Goal: Feedback & Contribution: Submit feedback/report problem

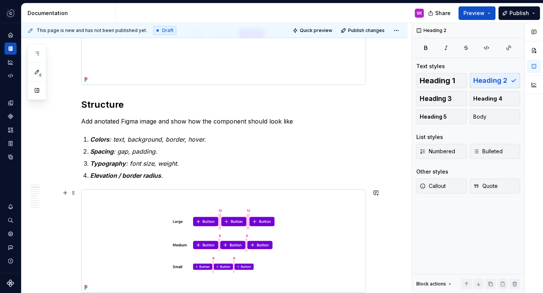
scroll to position [259, 0]
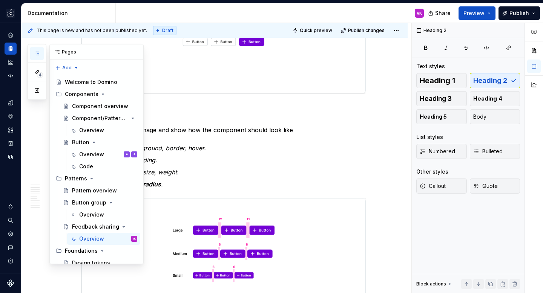
click at [35, 51] on icon "button" at bounding box center [37, 54] width 6 height 6
click at [89, 154] on div "Overview" at bounding box center [91, 155] width 25 height 8
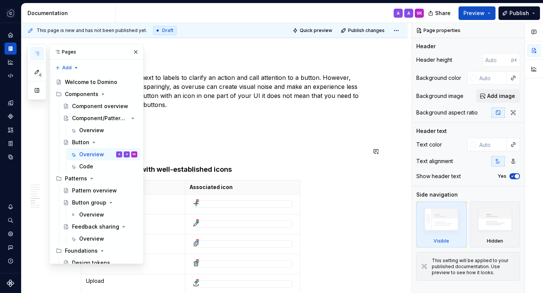
scroll to position [1444, 0]
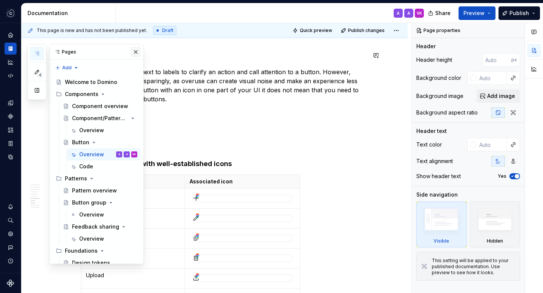
click at [136, 54] on button "button" at bounding box center [135, 52] width 11 height 11
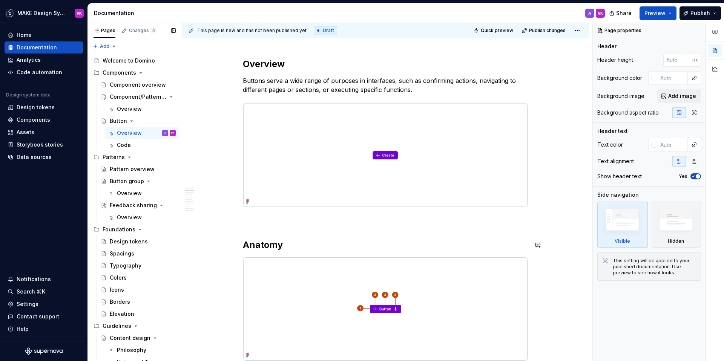
scroll to position [0, 0]
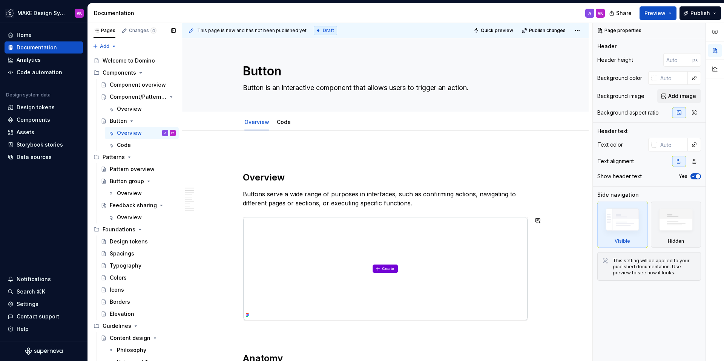
click at [427, 207] on p "Buttons serve a wide range of purposes in interfaces, such as confirming action…" at bounding box center [385, 199] width 285 height 18
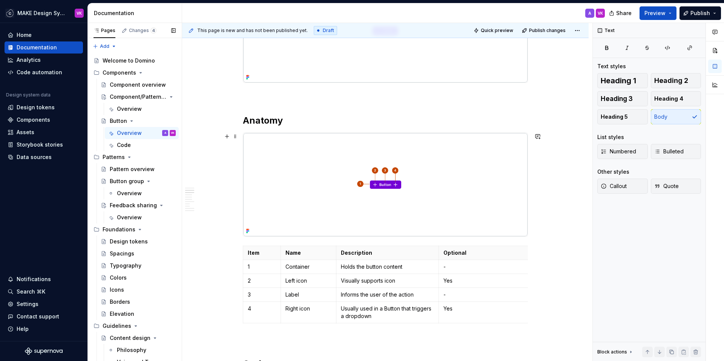
scroll to position [238, 0]
type textarea "*"
click at [264, 118] on h2 "Anatomy" at bounding box center [385, 121] width 285 height 12
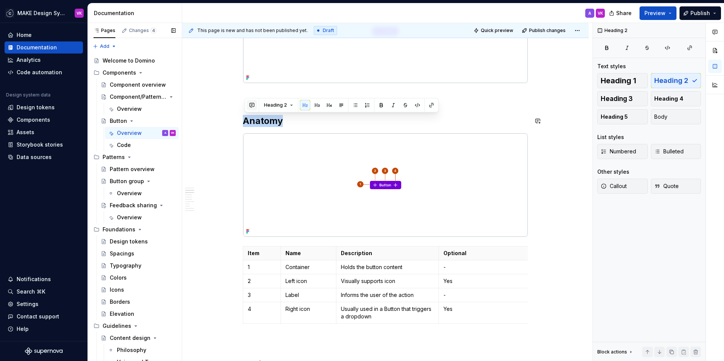
click at [248, 108] on button "button" at bounding box center [252, 105] width 11 height 11
click at [315, 122] on p "what about we use" at bounding box center [306, 119] width 111 height 8
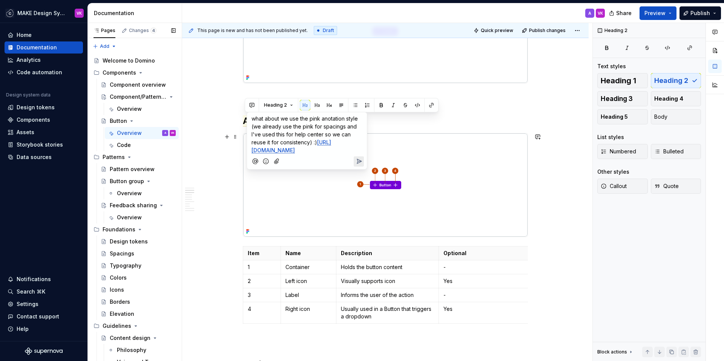
type textarea "*"
click at [275, 165] on icon "Attach files" at bounding box center [277, 162] width 8 height 8
click at [331, 118] on span "what about we use the pink anotation style (we already use the pink for spacing…" at bounding box center [305, 130] width 108 height 30
click at [327, 120] on span "what about we use the pink anotation style (we already use the pink for spacing…" at bounding box center [305, 130] width 108 height 30
drag, startPoint x: 347, startPoint y: 127, endPoint x: 354, endPoint y: 129, distance: 7.3
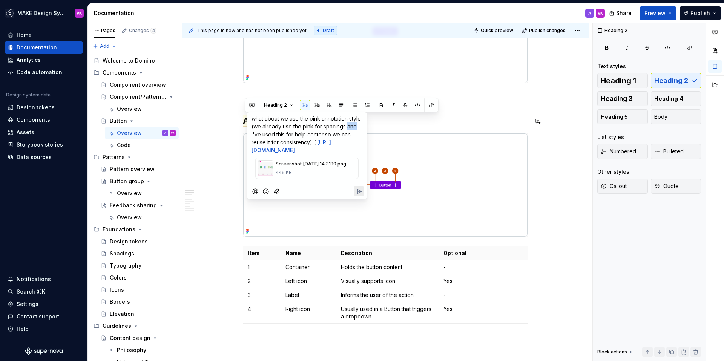
click at [354, 129] on span "what about we use the pink annotation style (we already use the pink for spacin…" at bounding box center [306, 130] width 111 height 30
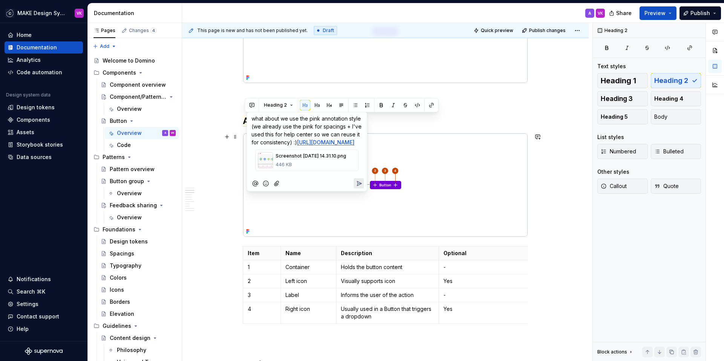
click at [312, 135] on span "what about we use the pink annotation style (we already use the pink for spacin…" at bounding box center [307, 130] width 112 height 30
click at [275, 135] on span "what about we use the pink annotation style (we already use the pink for spacin…" at bounding box center [307, 130] width 112 height 30
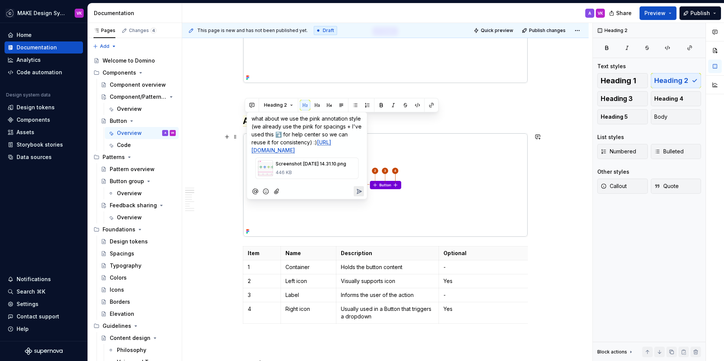
click at [308, 145] on p "what about we use the pink annotation style (we already use the pink for spacin…" at bounding box center [306, 135] width 111 height 40
click at [358, 195] on icon "Send" at bounding box center [359, 192] width 8 height 8
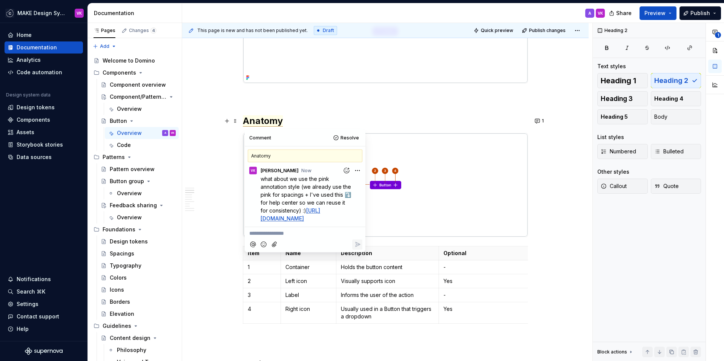
click at [318, 117] on h2 "Anatomy" at bounding box center [385, 121] width 285 height 12
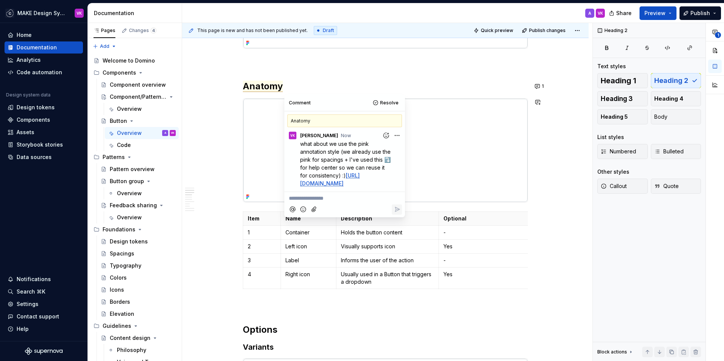
scroll to position [273, 0]
click at [266, 229] on p "1" at bounding box center [262, 232] width 28 height 8
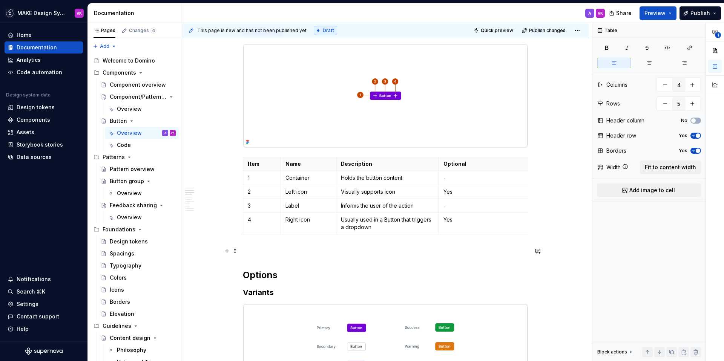
scroll to position [327, 0]
drag, startPoint x: 385, startPoint y: 192, endPoint x: 364, endPoint y: 192, distance: 21.1
click at [364, 192] on p "Visually supports icon" at bounding box center [388, 192] width 94 height 8
click at [370, 181] on button "button" at bounding box center [370, 178] width 11 height 11
click at [477, 203] on icon "Send" at bounding box center [478, 203] width 8 height 8
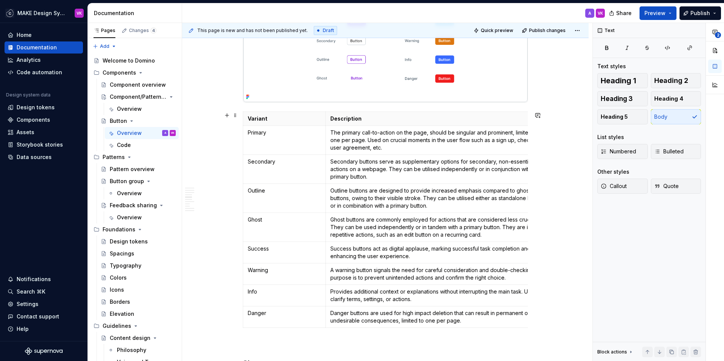
scroll to position [633, 0]
click at [260, 249] on p "Success" at bounding box center [284, 248] width 73 height 8
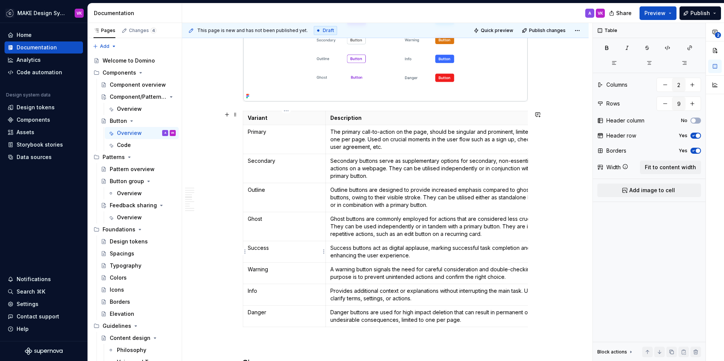
click at [260, 249] on p "Success" at bounding box center [284, 248] width 73 height 8
drag, startPoint x: 275, startPoint y: 249, endPoint x: 250, endPoint y: 248, distance: 25.6
click at [250, 249] on p "Success" at bounding box center [284, 248] width 73 height 8
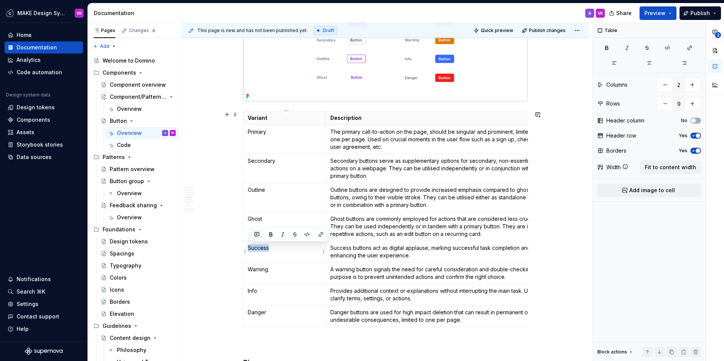
click at [255, 234] on button "button" at bounding box center [256, 234] width 11 height 11
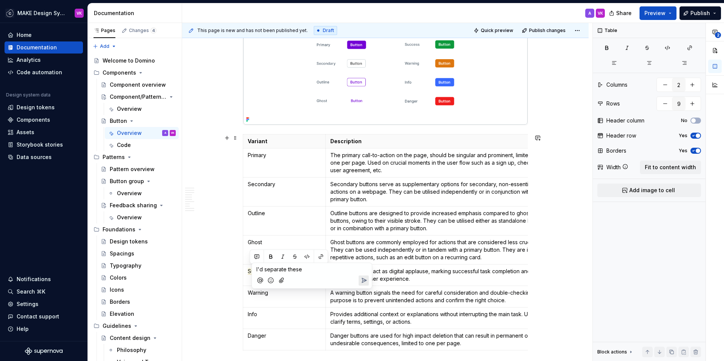
scroll to position [609, 0]
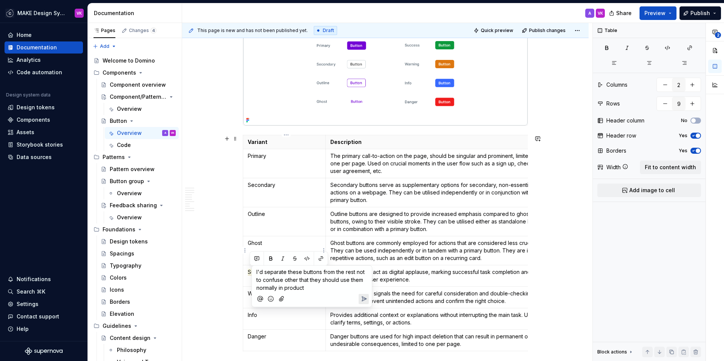
click at [324, 271] on span "I'd separate these buttons from the rest not to confuse other that they should …" at bounding box center [311, 280] width 110 height 22
click at [363, 293] on icon "Send" at bounding box center [364, 307] width 8 height 8
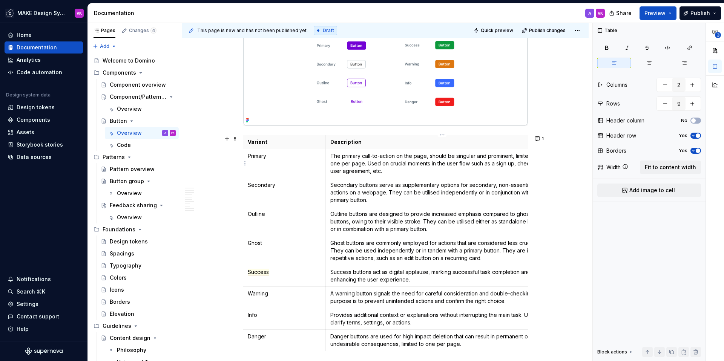
click at [410, 156] on p "The primary call-to-action on the page, should be singular and prominent, limit…" at bounding box center [440, 163] width 220 height 23
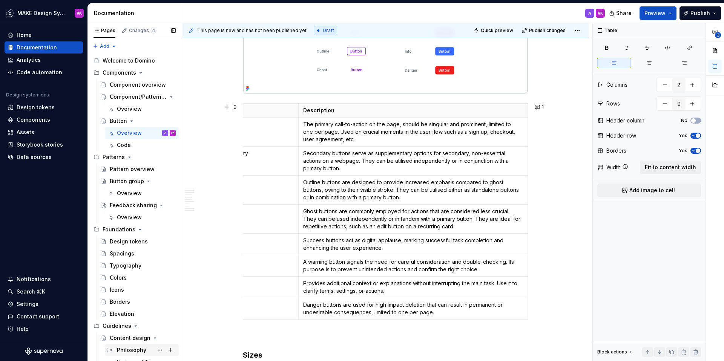
scroll to position [0, 0]
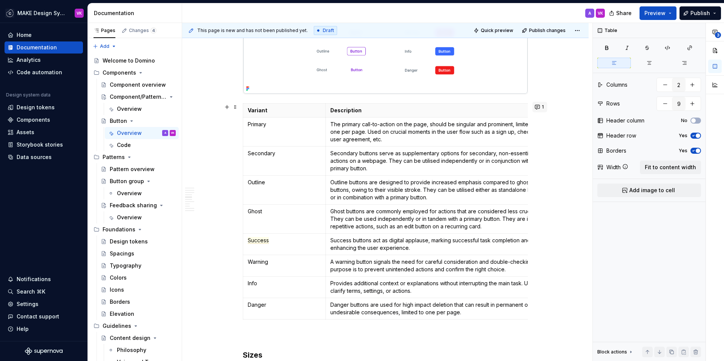
click at [543, 107] on span "1" at bounding box center [543, 107] width 2 height 6
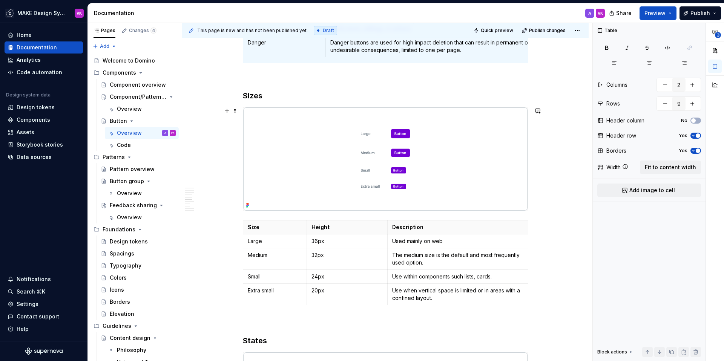
scroll to position [901, 0]
type input "3"
type input "5"
click at [407, 228] on p "Description" at bounding box center [458, 227] width 132 height 8
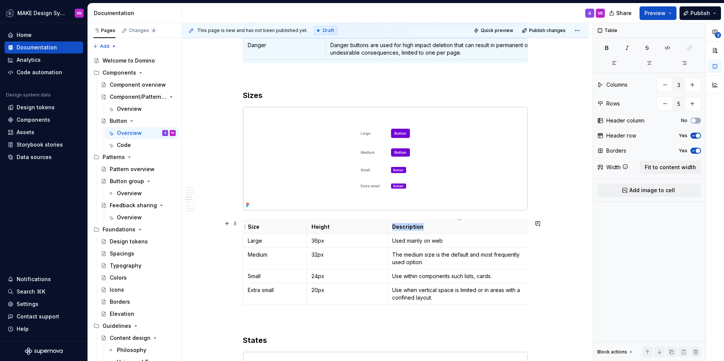
click at [407, 228] on p "Description" at bounding box center [458, 227] width 132 height 8
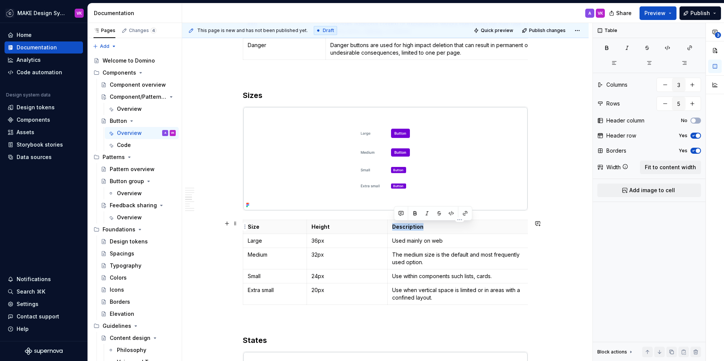
click at [407, 228] on p "Description" at bounding box center [458, 227] width 132 height 8
drag, startPoint x: 422, startPoint y: 228, endPoint x: 399, endPoint y: 228, distance: 22.2
click at [399, 228] on p "Description" at bounding box center [458, 227] width 132 height 8
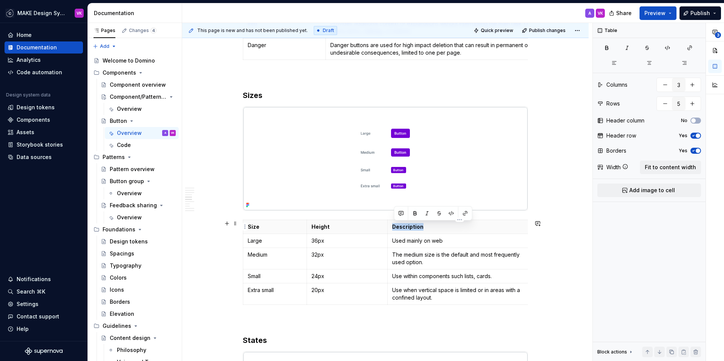
drag, startPoint x: 426, startPoint y: 227, endPoint x: 393, endPoint y: 228, distance: 32.4
click at [393, 228] on th "Description" at bounding box center [457, 227] width 141 height 14
click at [402, 214] on button "button" at bounding box center [401, 213] width 11 height 11
click at [468, 233] on div at bounding box center [456, 237] width 114 height 15
click at [464, 230] on p "Purpose? Usage?" at bounding box center [456, 227] width 111 height 8
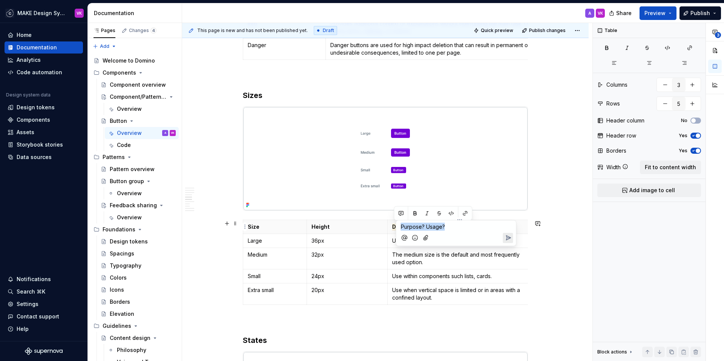
drag, startPoint x: 460, startPoint y: 227, endPoint x: 400, endPoint y: 227, distance: 59.6
click at [401, 227] on p "Purpose? Usage?" at bounding box center [456, 227] width 111 height 8
click at [508, 239] on icon "Send" at bounding box center [508, 238] width 8 height 8
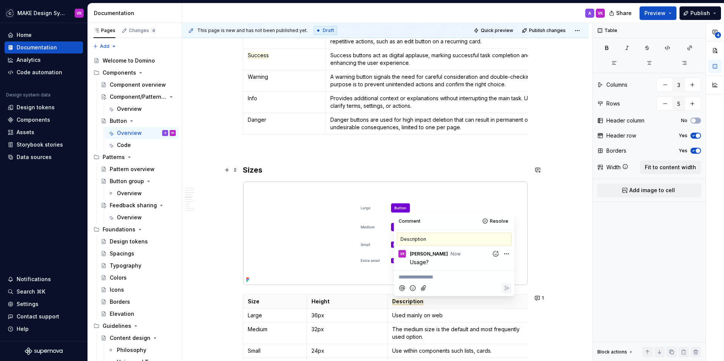
scroll to position [825, 0]
click at [396, 162] on div "Overview Buttons serve a wide range of purposes in interfaces, such as confirmi…" at bounding box center [385, 251] width 285 height 1854
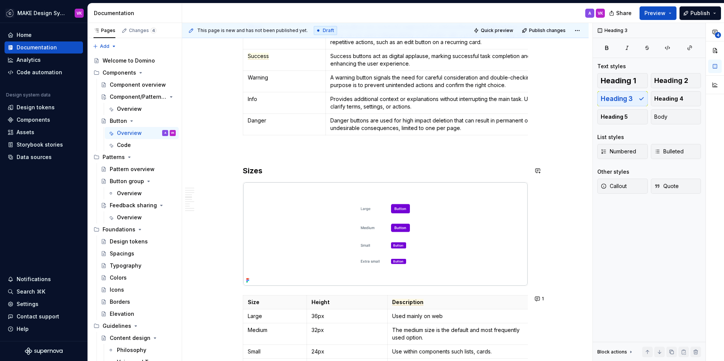
click at [385, 152] on p at bounding box center [385, 151] width 285 height 9
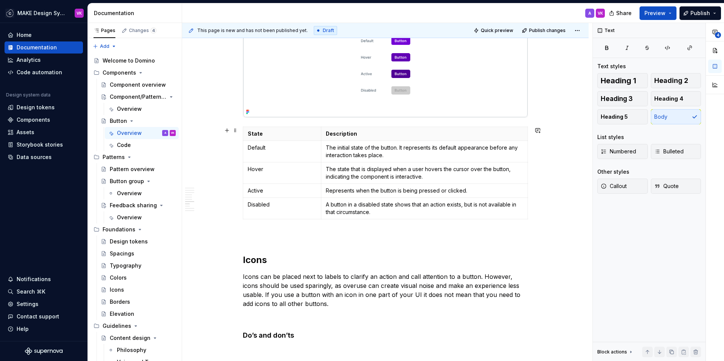
scroll to position [1246, 0]
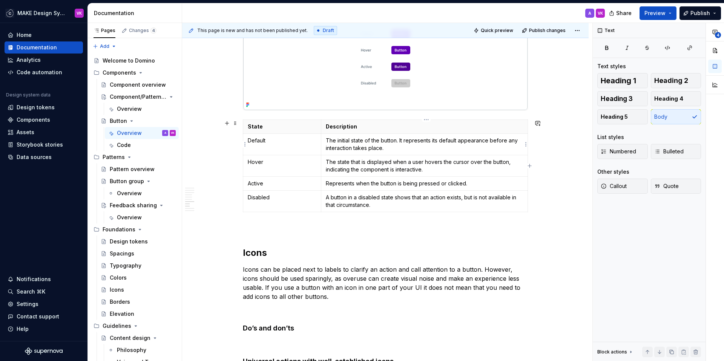
click at [396, 147] on p "The initial state of the button. It represents its default appearance before an…" at bounding box center [424, 144] width 197 height 15
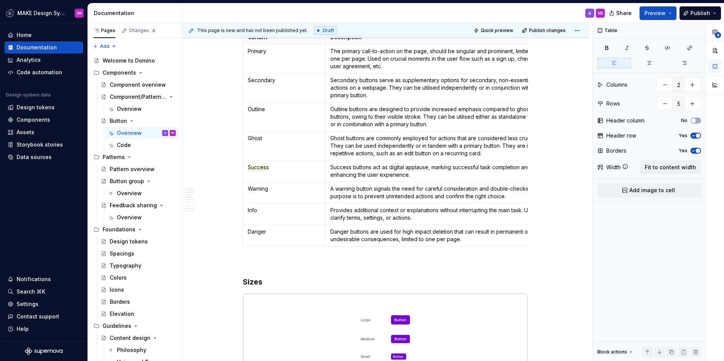
scroll to position [709, 0]
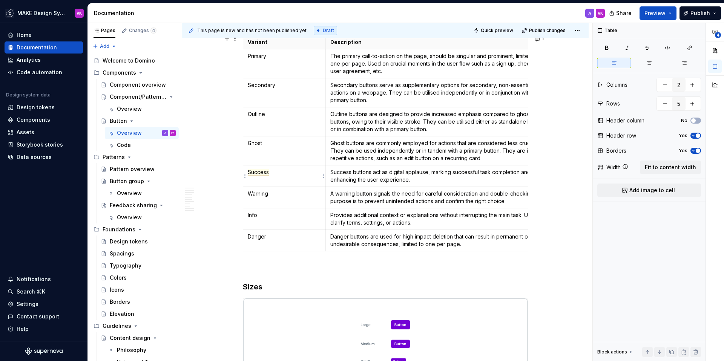
type input "9"
click at [265, 175] on span "Success" at bounding box center [258, 172] width 21 height 7
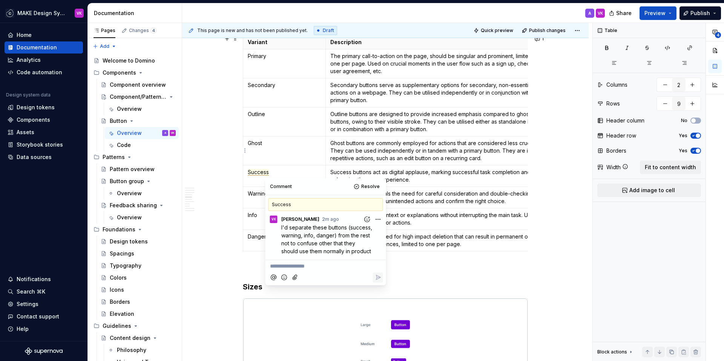
click at [484, 148] on p "Ghost buttons are commonly employed for actions that are considered less crucia…" at bounding box center [440, 151] width 220 height 23
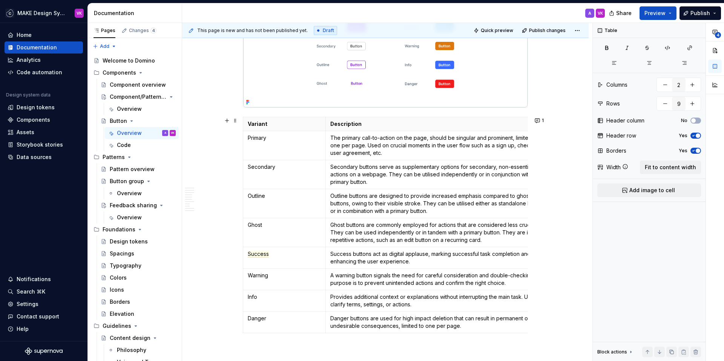
scroll to position [626, 0]
click at [541, 124] on button "1" at bounding box center [539, 122] width 15 height 11
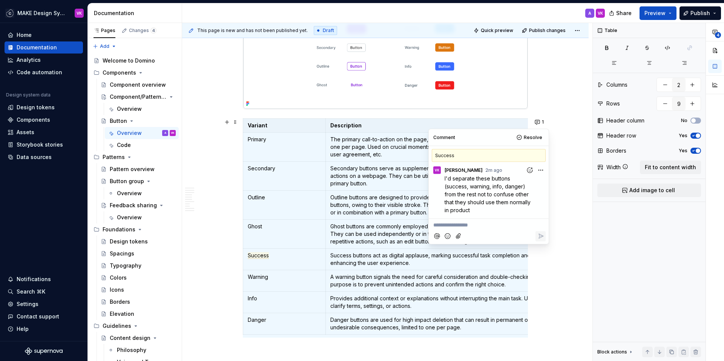
click at [538, 171] on html "MAKE Design System VK Home Documentation Analytics Code automation Design syste…" at bounding box center [362, 180] width 724 height 361
click at [511, 182] on span "Edit comment" at bounding box center [516, 185] width 35 height 8
drag, startPoint x: 497, startPoint y: 189, endPoint x: 481, endPoint y: 187, distance: 15.9
click at [481, 187] on span "I'd separate these buttons (success, warning, info, danger) from the rest not t…" at bounding box center [492, 190] width 94 height 30
click at [514, 199] on p "I'd separate these buttons (success, warning, info) from the rest not to confus…" at bounding box center [491, 190] width 92 height 32
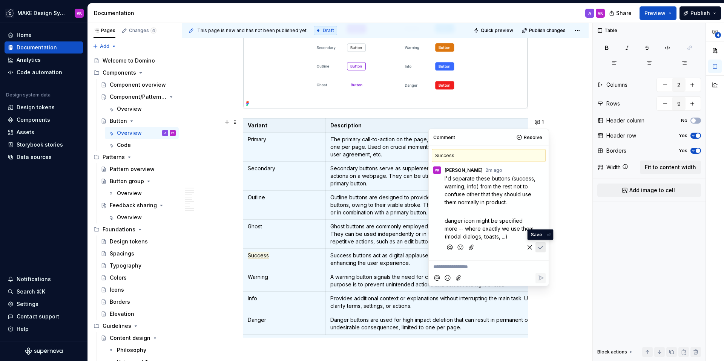
click at [540, 247] on icon "Save" at bounding box center [541, 248] width 8 height 8
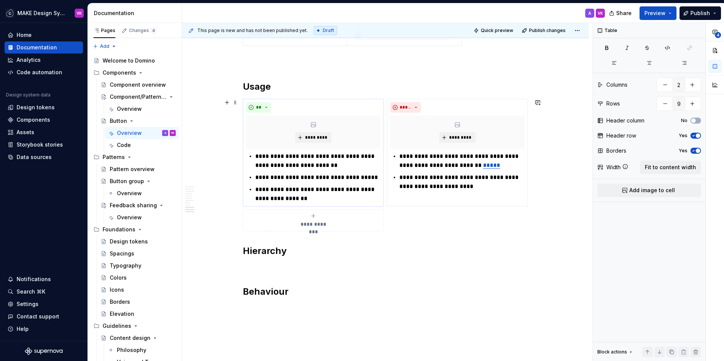
scroll to position [1676, 0]
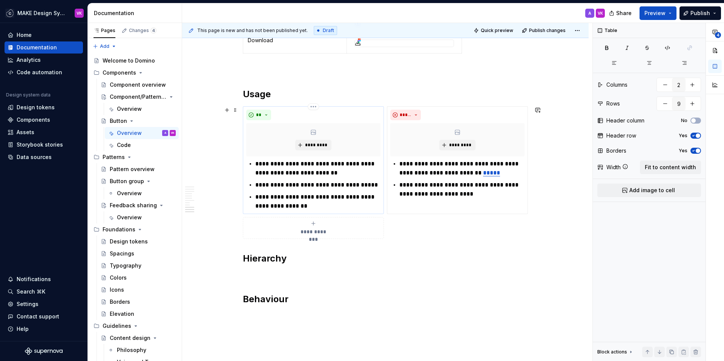
click at [306, 205] on p "**********" at bounding box center [317, 202] width 125 height 18
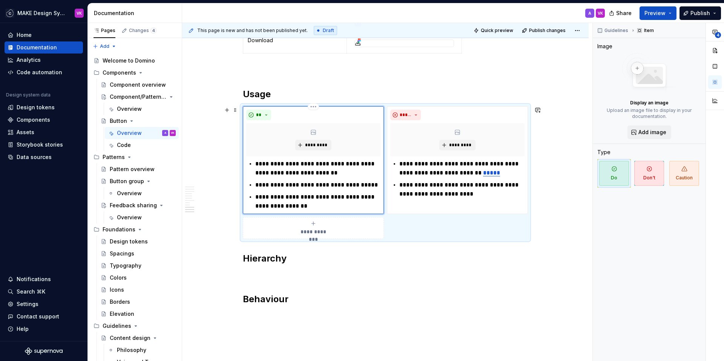
scroll to position [0, 0]
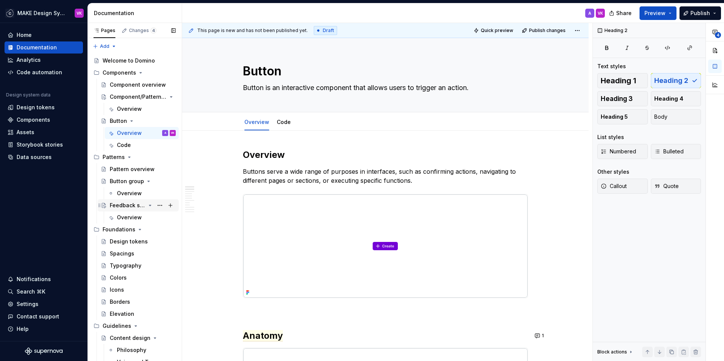
click at [123, 202] on div "Feedback sharing" at bounding box center [128, 206] width 36 height 8
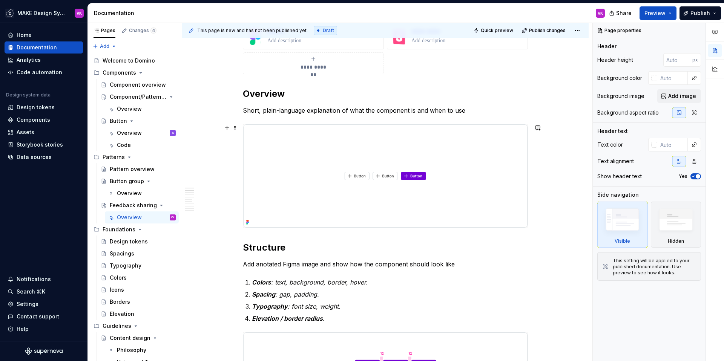
scroll to position [123, 0]
type textarea "*"
